Goal: Task Accomplishment & Management: Use online tool/utility

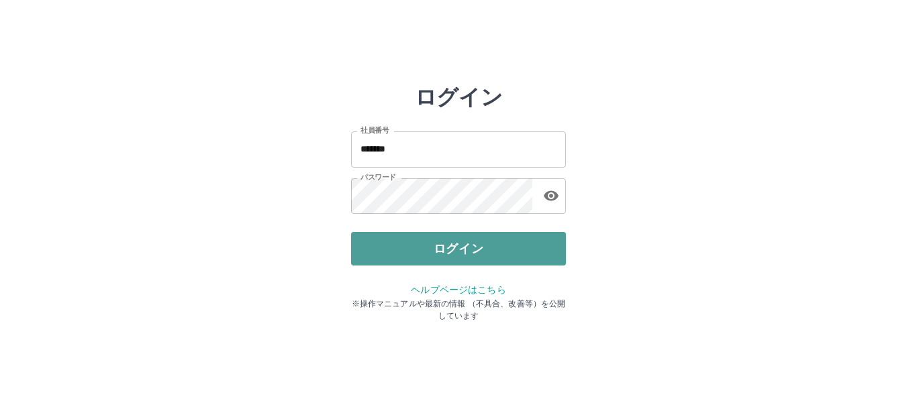
click at [501, 250] on button "ログイン" at bounding box center [458, 249] width 215 height 34
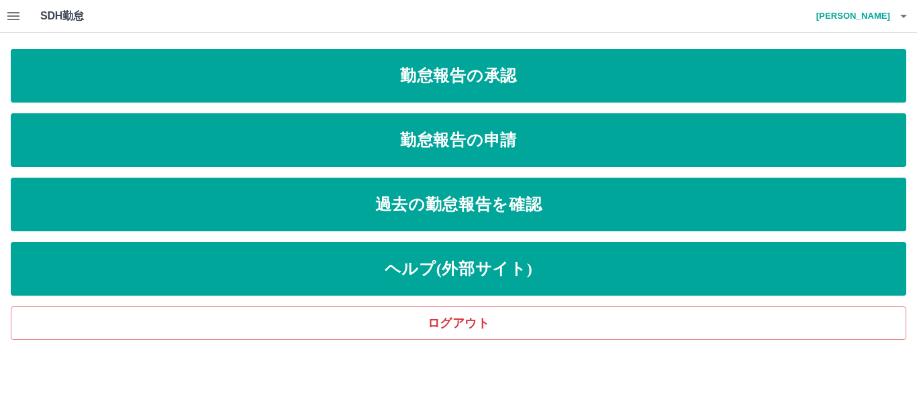
click at [17, 16] on icon "button" at bounding box center [13, 16] width 12 height 8
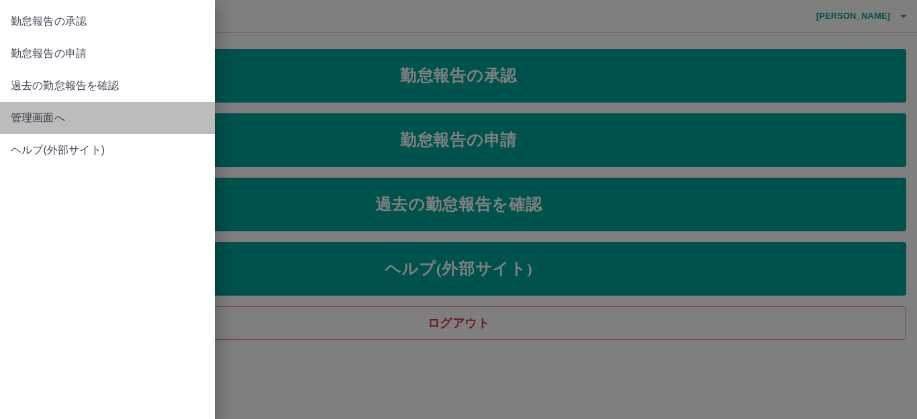
click at [33, 115] on span "管理画面へ" at bounding box center [107, 118] width 193 height 16
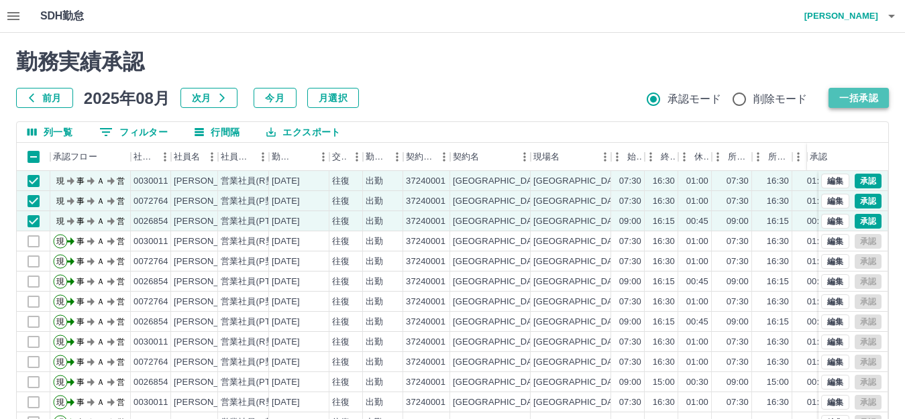
click at [858, 97] on button "一括承認" at bounding box center [859, 98] width 60 height 20
